Goal: Use online tool/utility: Use online tool/utility

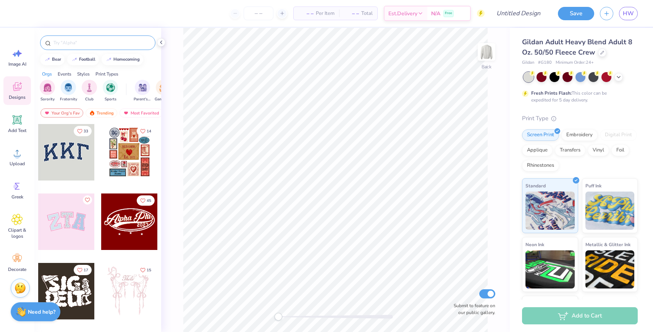
click at [110, 50] on div at bounding box center [97, 43] width 115 height 15
click at [100, 42] on input "text" at bounding box center [102, 43] width 98 height 8
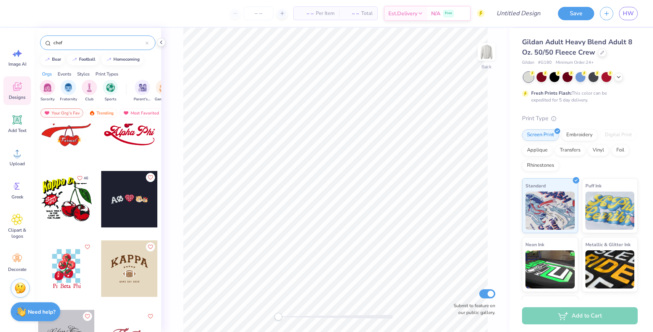
scroll to position [1418, 0]
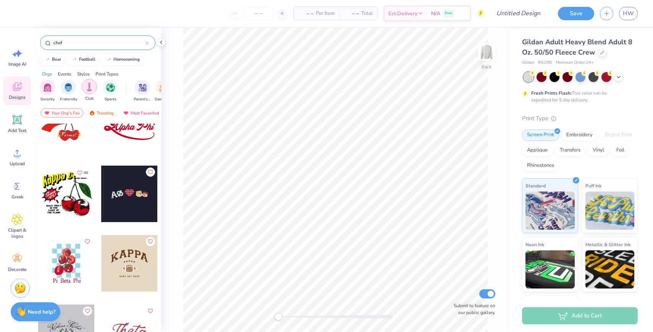
click at [90, 89] on img "filter for Club" at bounding box center [89, 86] width 8 height 9
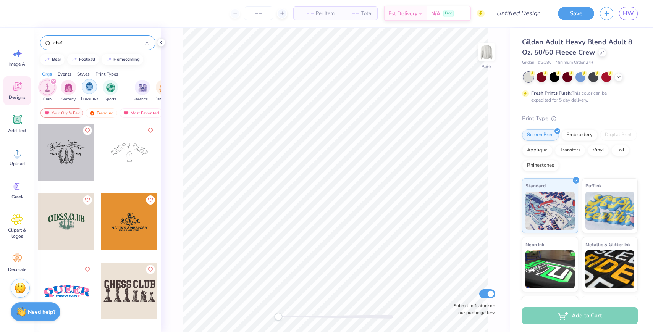
click at [90, 89] on img "filter for Fraternity" at bounding box center [89, 86] width 8 height 9
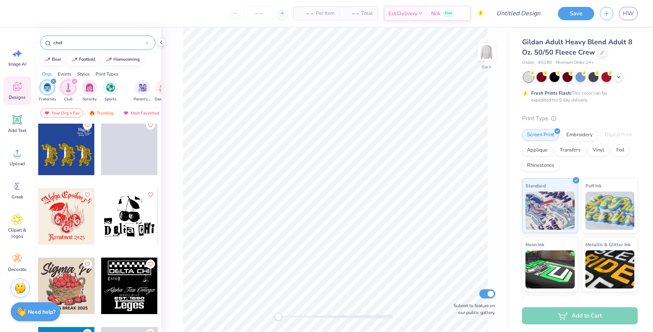
scroll to position [974, 0]
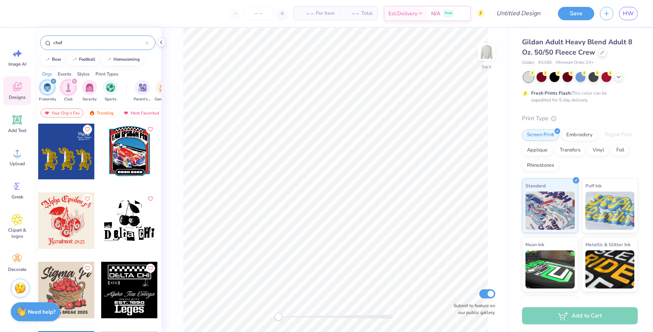
click at [86, 43] on input "chef" at bounding box center [99, 43] width 93 height 8
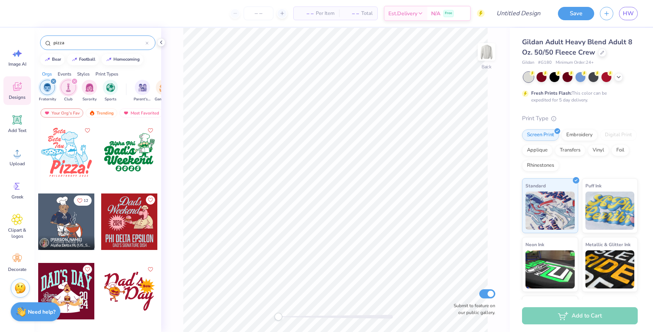
type input "pizza"
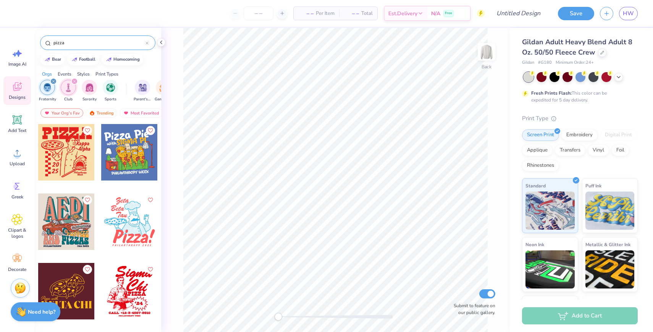
click at [67, 157] on div at bounding box center [66, 152] width 57 height 57
type input "9.80"
type input "9.70"
type input "4.58"
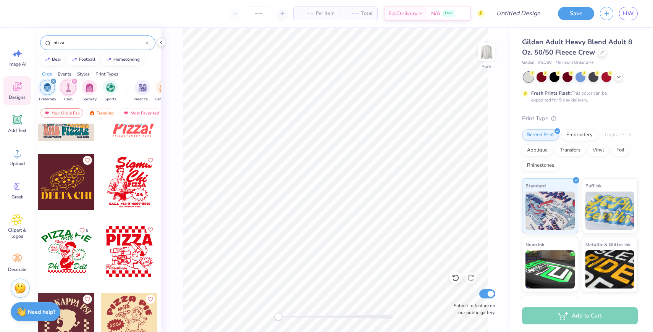
scroll to position [180, 0]
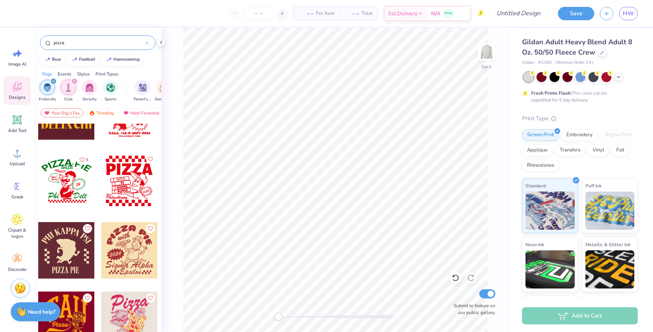
click at [72, 197] on div at bounding box center [66, 181] width 57 height 57
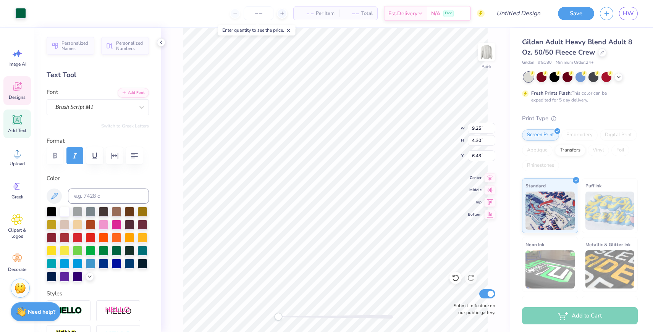
type input "9.25"
type input "4.30"
type input "6.43"
type input "3.10"
type input "1.48"
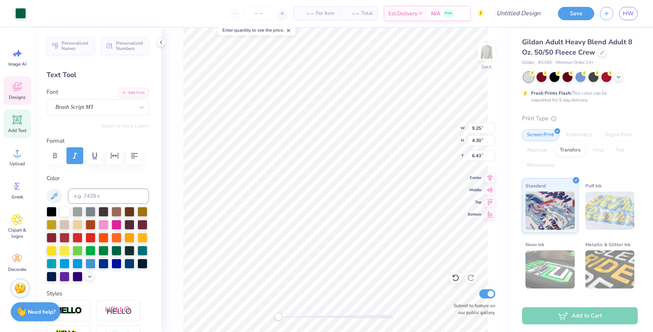
type input "11.21"
type input "2.64"
type input "1.62"
type input "11.06"
type textarea "KKG"
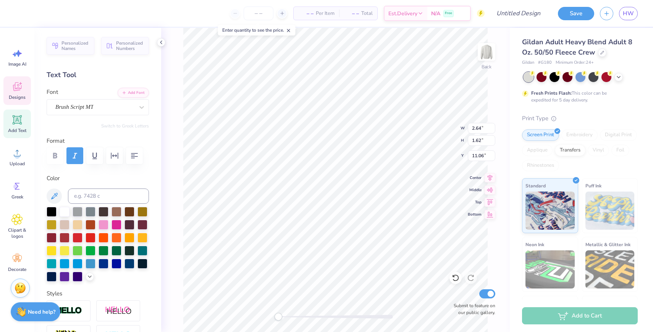
type input "3.10"
type input "1.48"
type input "11.21"
type textarea "'25"
type textarea "!"
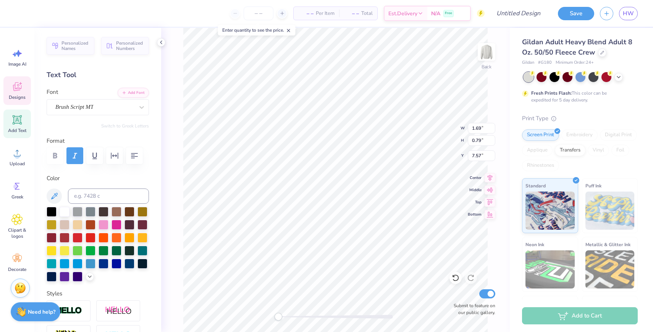
type input "1.50"
type input "0.74"
type input "6.99"
type input "12.40"
type input "3.11"
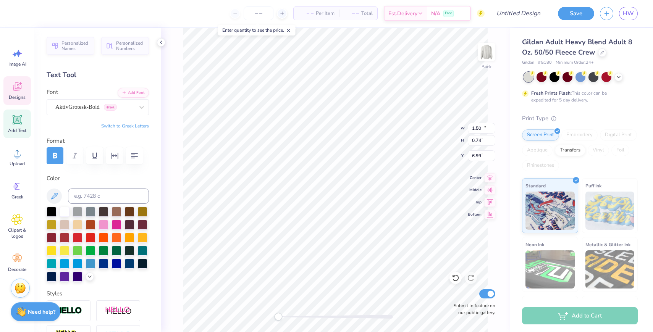
type input "3.00"
type textarea "GRABBA GRABBA PIZZA"
type input "15.15"
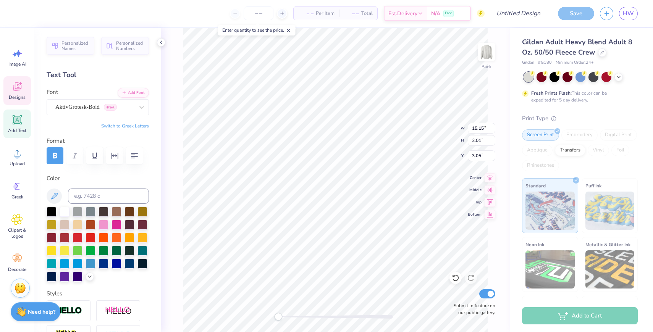
type input "3.01"
type input "3.05"
type input "9.39"
type input "8.22"
type input "5.48"
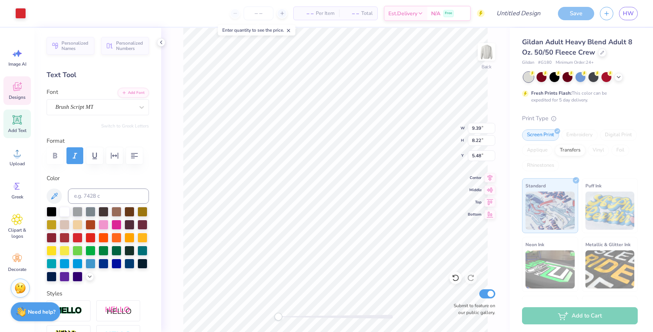
type input "1.22"
type input "1.00"
type input "8.65"
type textarea "R"
type textarea "Fatty"
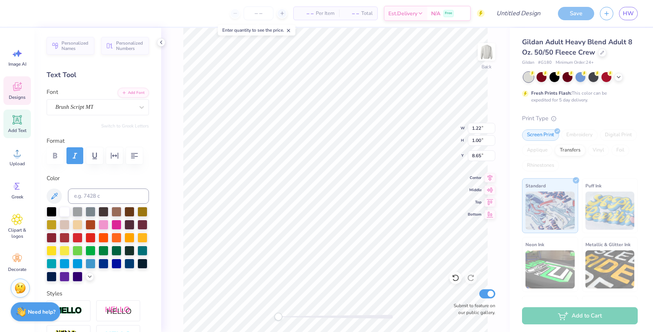
scroll to position [0, 0]
type input "4.31"
type input "2.00"
type input "10.89"
type input "15.15"
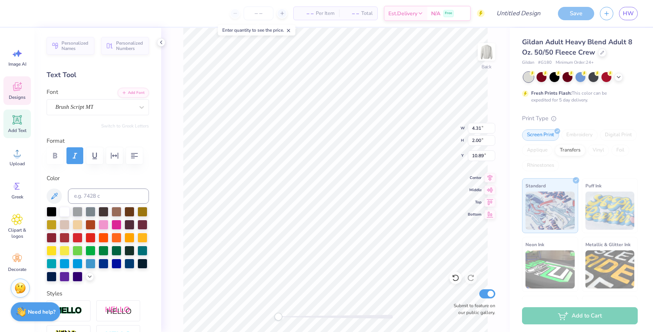
type input "3.01"
type input "3.00"
type input "9.89"
